Goal: Task Accomplishment & Management: Manage account settings

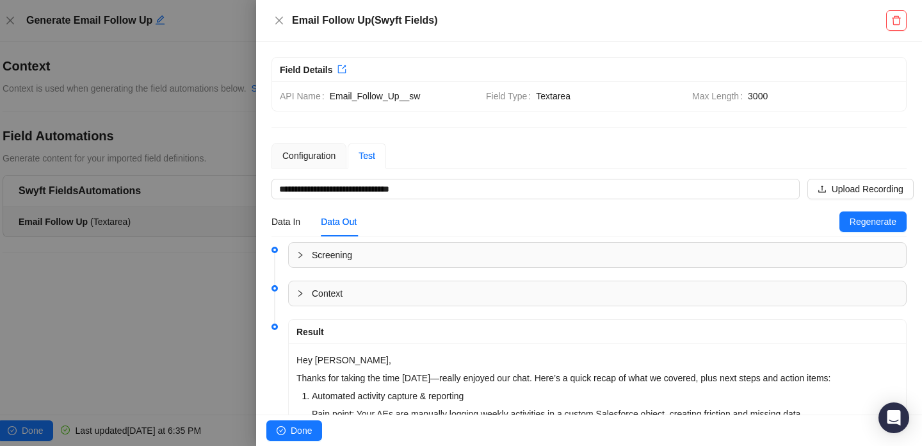
click at [189, 142] on div at bounding box center [461, 223] width 922 height 446
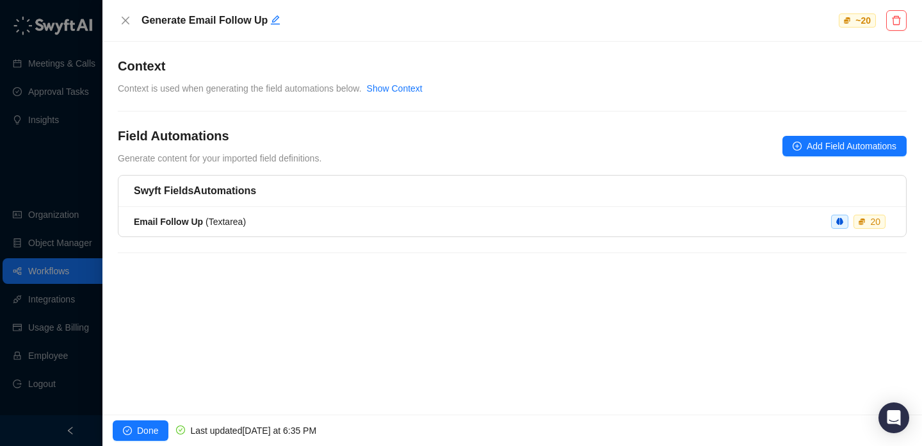
click at [28, 171] on div at bounding box center [461, 223] width 922 height 446
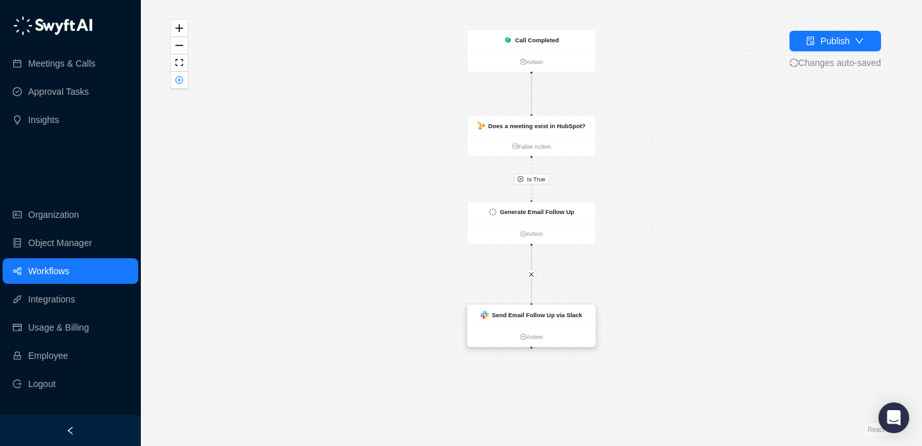
drag, startPoint x: 520, startPoint y: 384, endPoint x: 520, endPoint y: 306, distance: 78.1
click at [520, 311] on strong "Send Email Follow Up via Slack" at bounding box center [537, 314] width 90 height 7
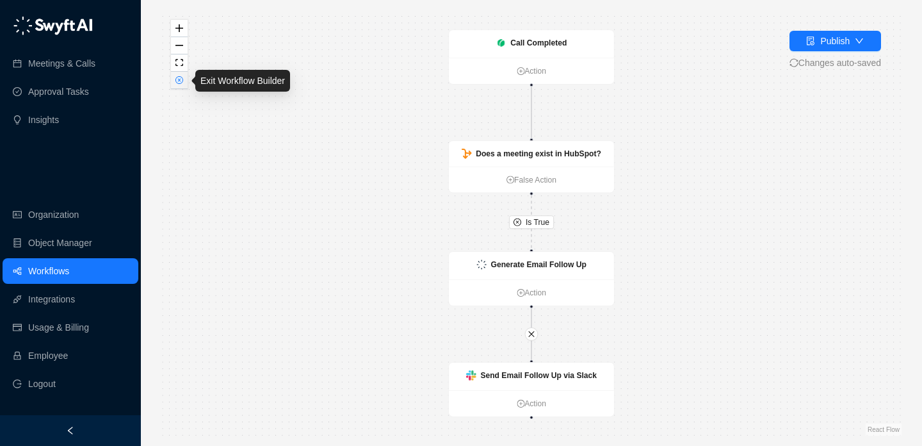
click at [176, 81] on icon "close-circle" at bounding box center [180, 80] width 8 height 8
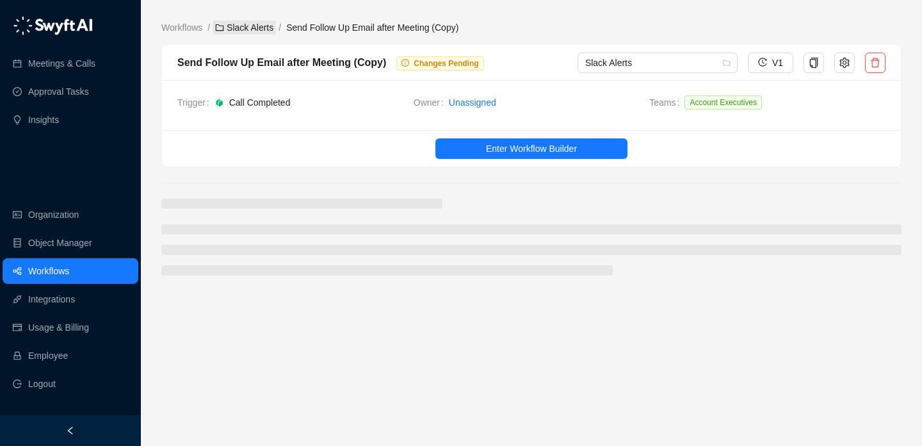
click at [237, 28] on link "Slack Alerts" at bounding box center [244, 27] width 63 height 14
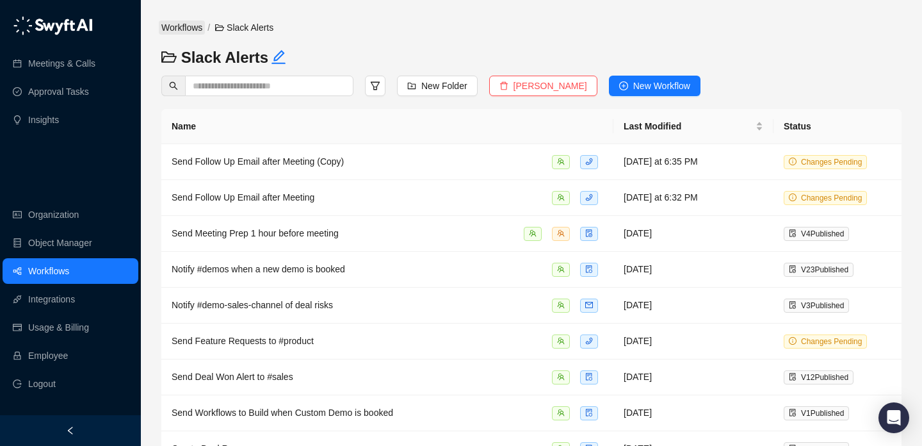
click at [172, 29] on link "Workflows" at bounding box center [182, 27] width 46 height 14
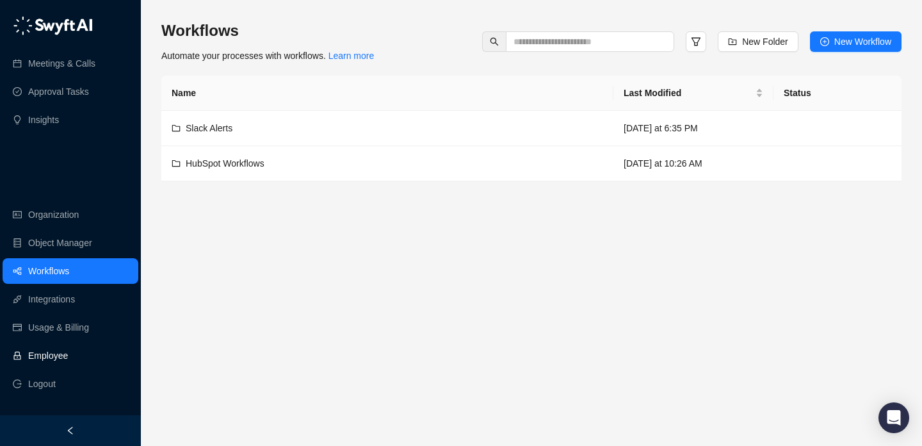
click at [65, 357] on link "Employee" at bounding box center [48, 356] width 40 height 26
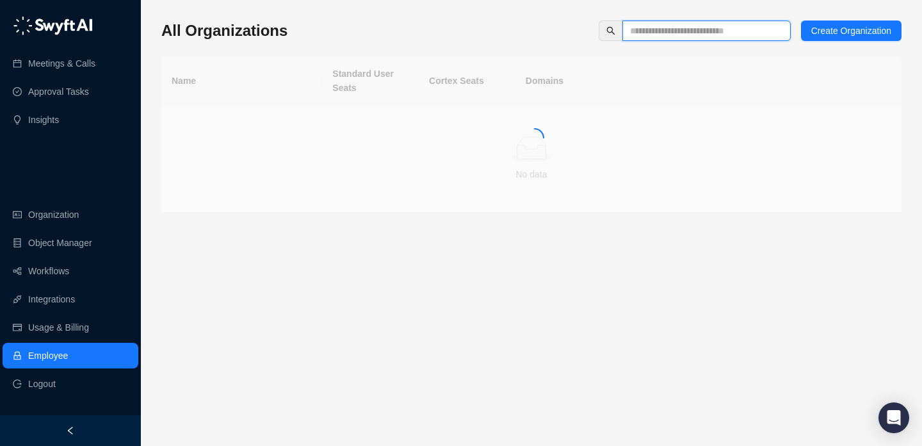
click at [674, 30] on input "text" at bounding box center [701, 31] width 143 height 14
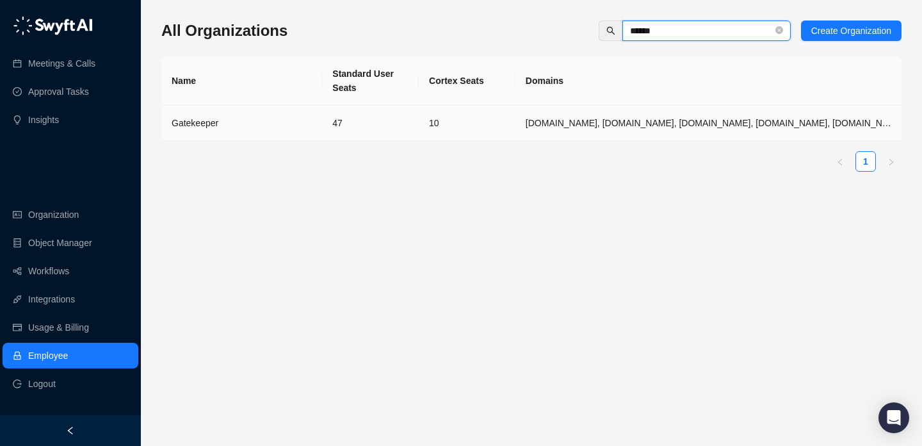
type input "******"
click at [489, 117] on td "10" at bounding box center [467, 123] width 97 height 35
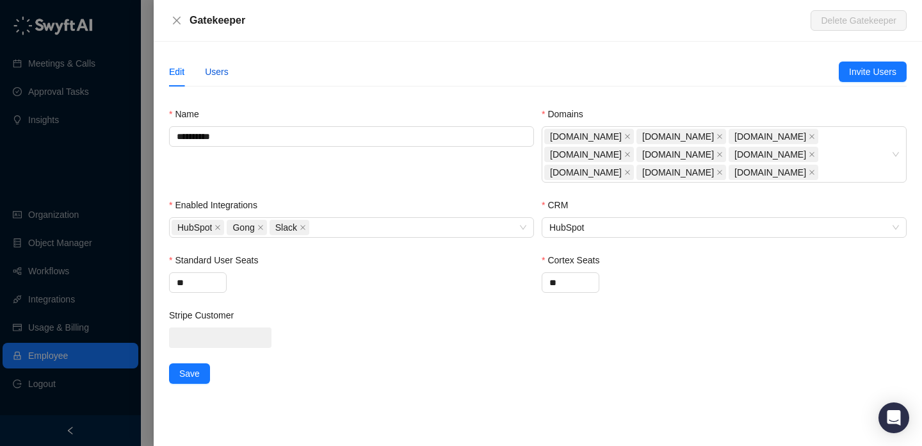
click at [224, 70] on div "Users" at bounding box center [217, 72] width 24 height 14
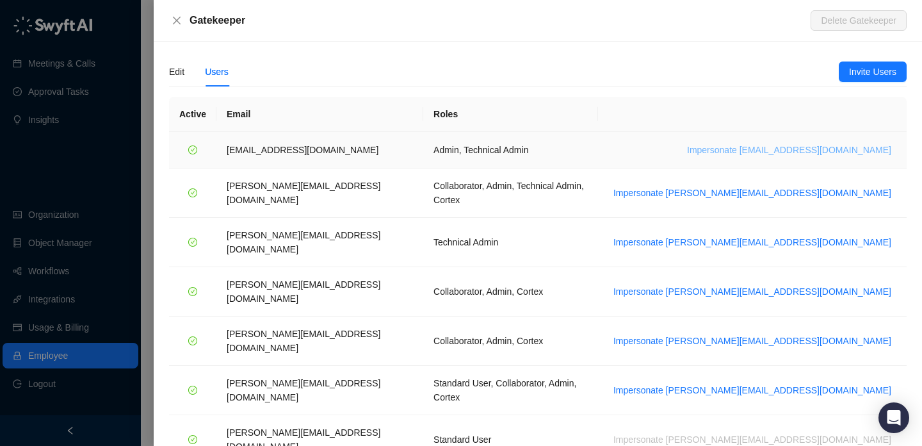
click at [801, 149] on span "Impersonate bart.m@gatekeeperhq.com" at bounding box center [789, 150] width 204 height 14
